Goal: Transaction & Acquisition: Purchase product/service

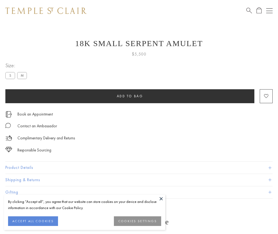
click at [130, 96] on span "Add to bag" at bounding box center [130, 96] width 26 height 5
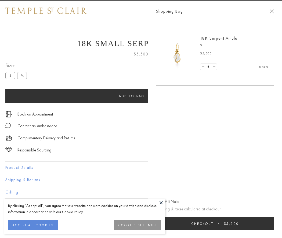
click at [219, 224] on button "Checkout $5,500" at bounding box center [215, 224] width 118 height 13
